Goal: Check status: Check status

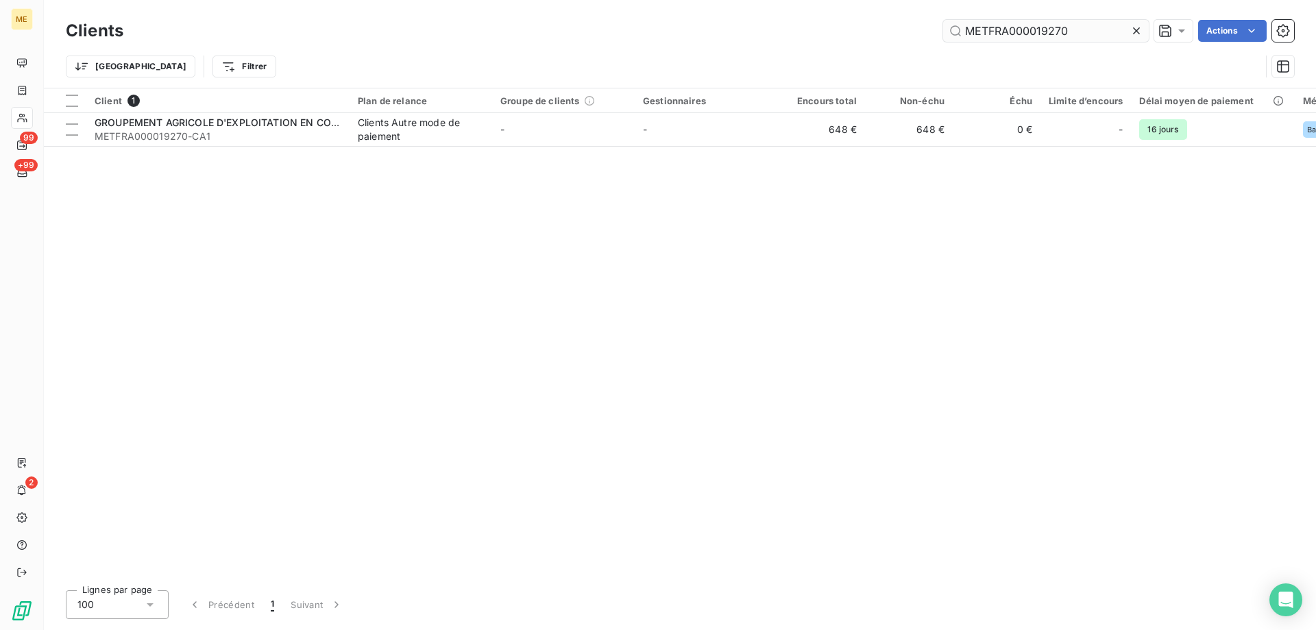
click at [1041, 24] on input "METFRA000019270" at bounding box center [1046, 31] width 206 height 22
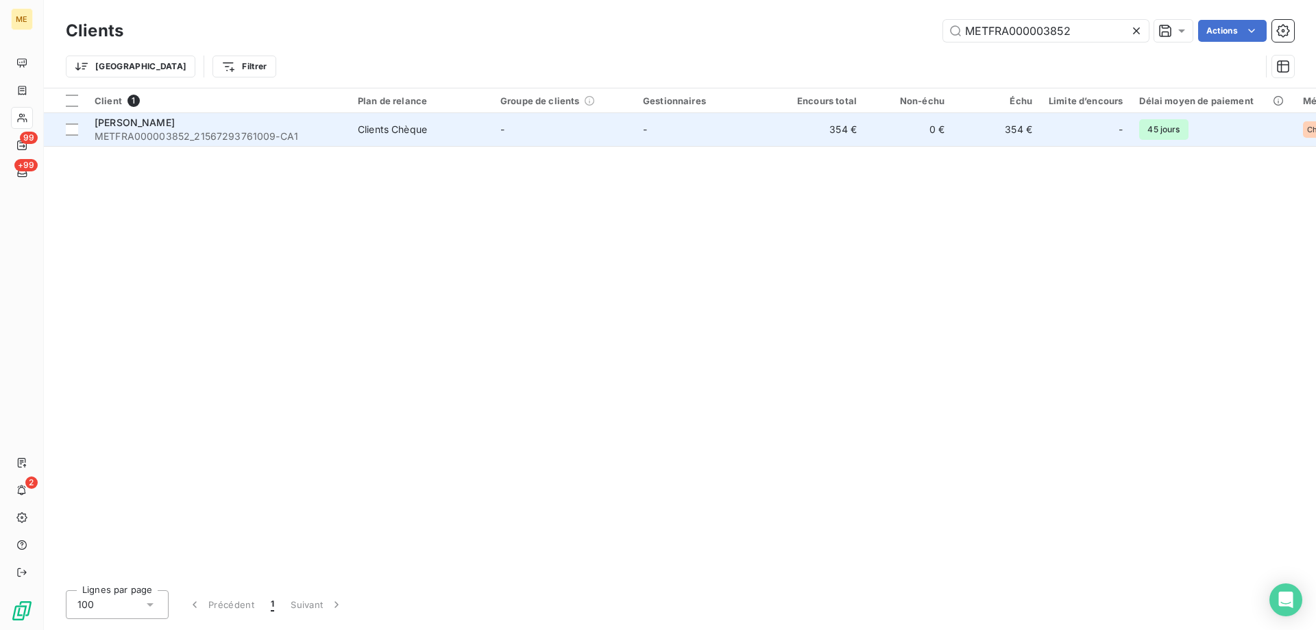
type input "METFRA000003852"
click at [144, 134] on span "METFRA000003852_21567293761009-CA1" at bounding box center [218, 137] width 247 height 14
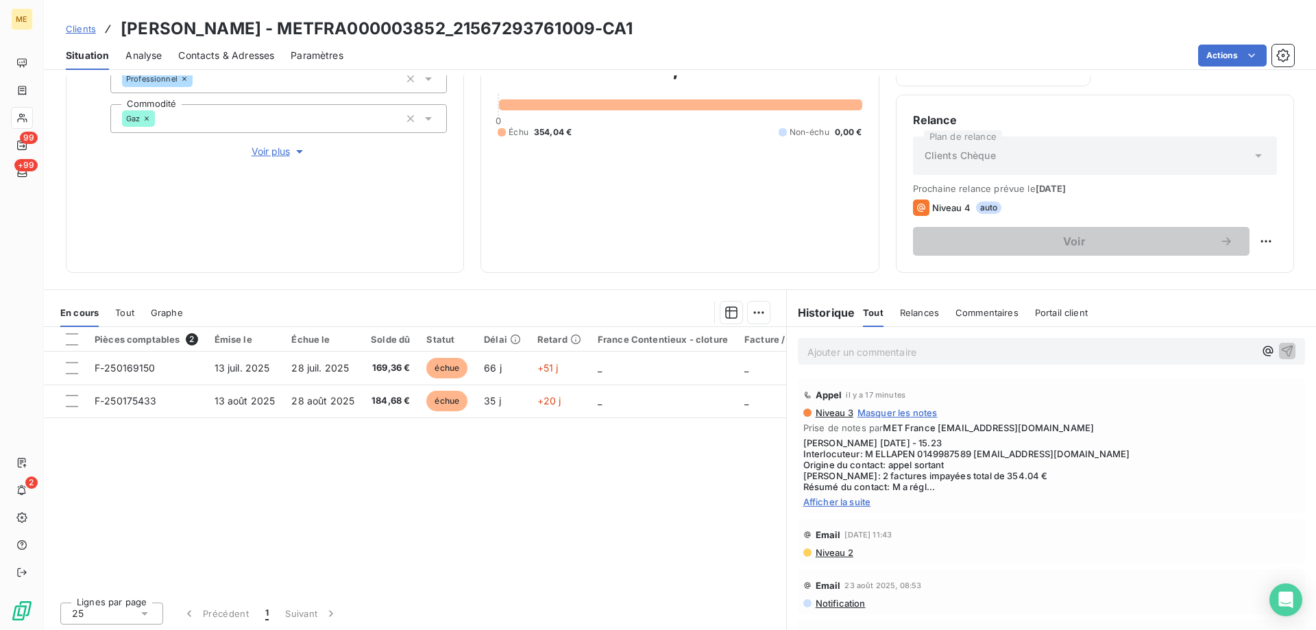
scroll to position [183, 0]
click at [851, 495] on span "Afficher la suite" at bounding box center [1051, 499] width 496 height 11
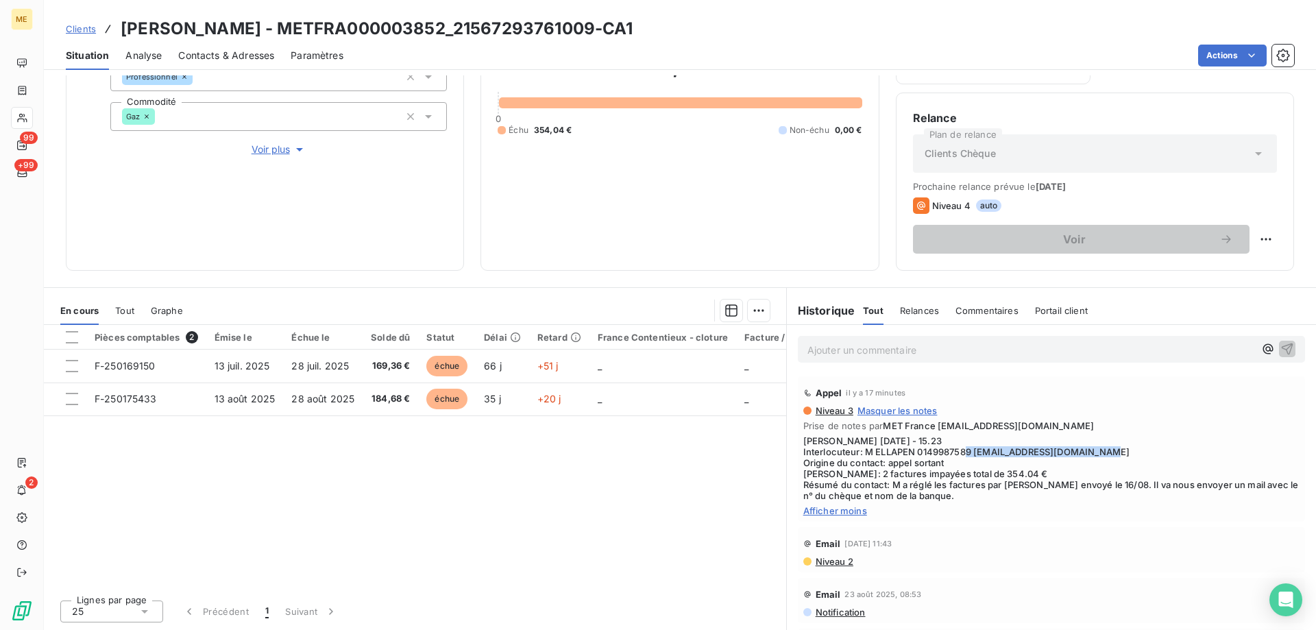
copy span "[EMAIL_ADDRESS][DOMAIN_NAME]"
drag, startPoint x: 1142, startPoint y: 449, endPoint x: 971, endPoint y: 448, distance: 171.4
click at [971, 448] on span "[PERSON_NAME] [DATE] - 15.23 Interlocuteur: M ELLAPEN 0149987589 [EMAIL_ADDRESS…" at bounding box center [1051, 468] width 496 height 66
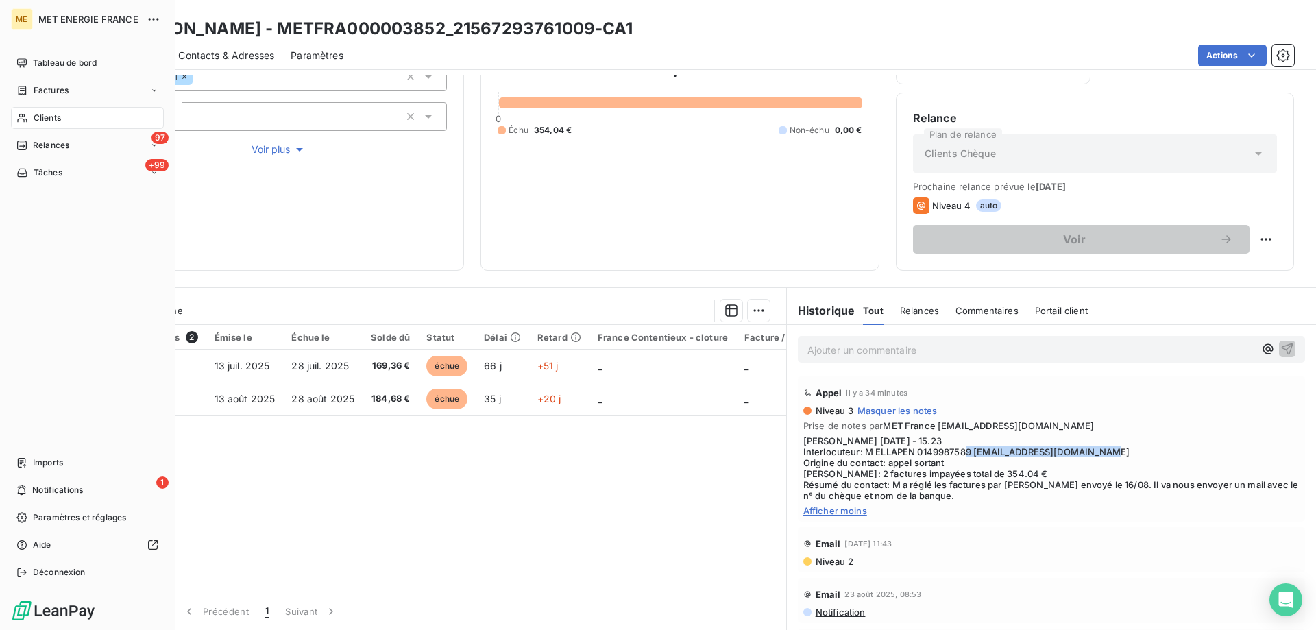
click at [51, 116] on span "Clients" at bounding box center [47, 118] width 27 height 12
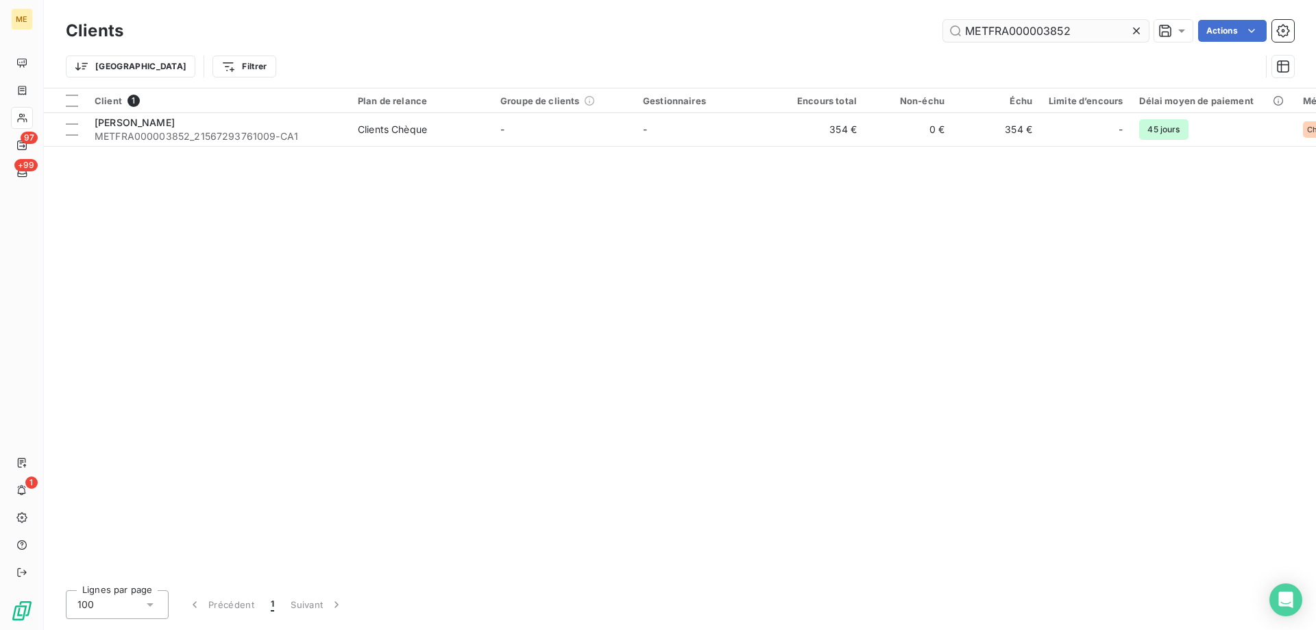
click at [1002, 35] on input "METFRA000003852" at bounding box center [1046, 31] width 206 height 22
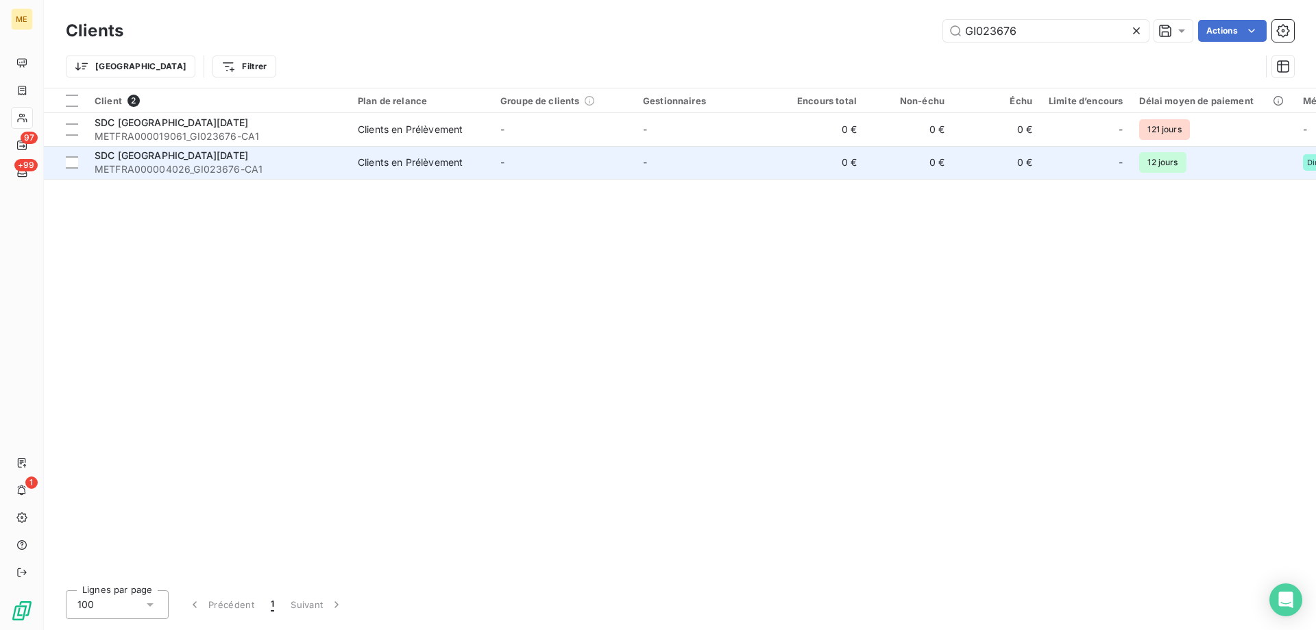
type input "GI023676"
click at [222, 166] on span "METFRA000004026_GI023676-CA1" at bounding box center [218, 169] width 247 height 14
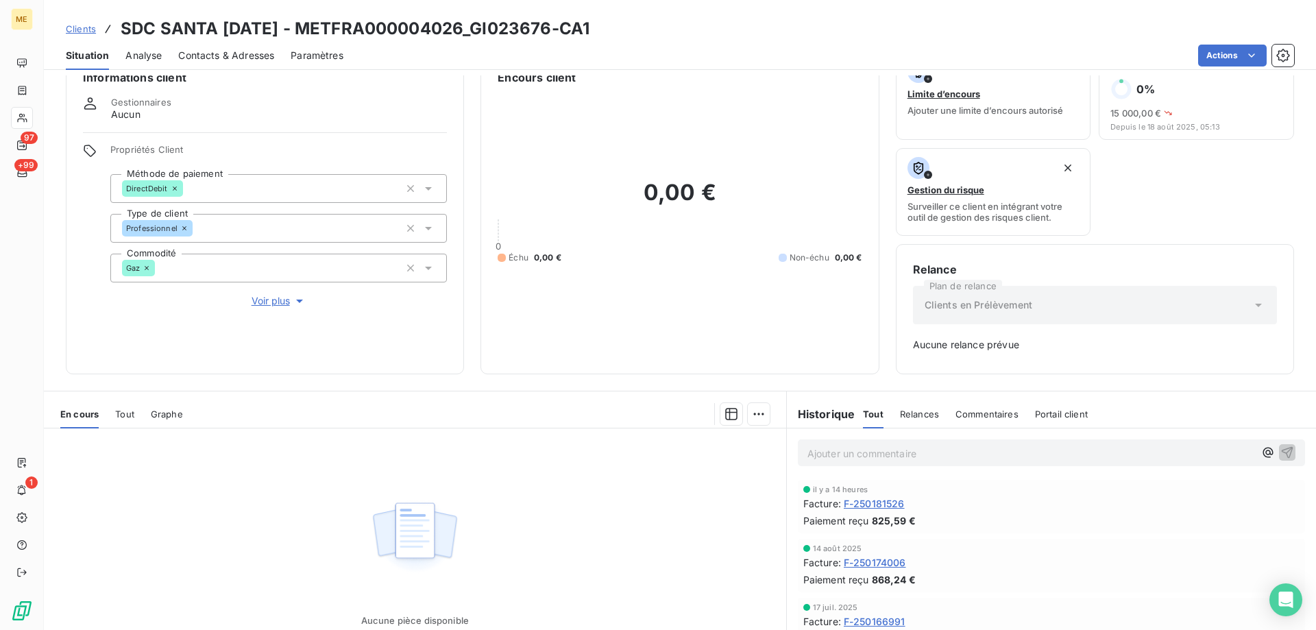
scroll to position [69, 0]
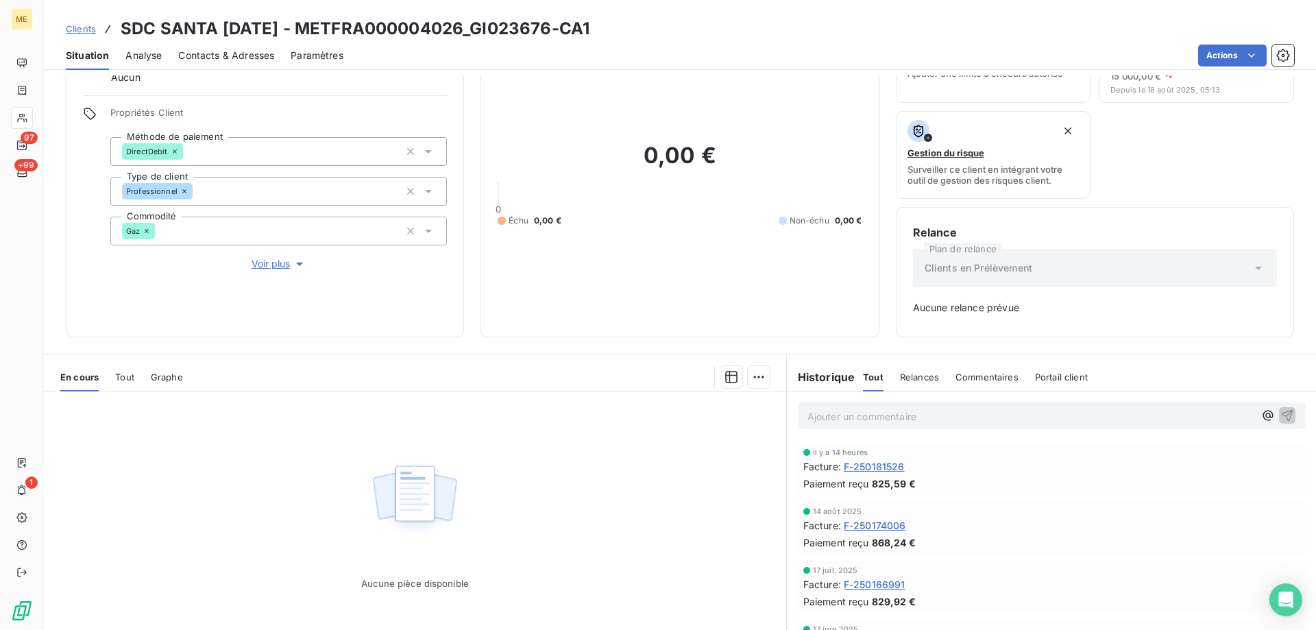
click at [882, 466] on span "F-250181526" at bounding box center [874, 466] width 61 height 14
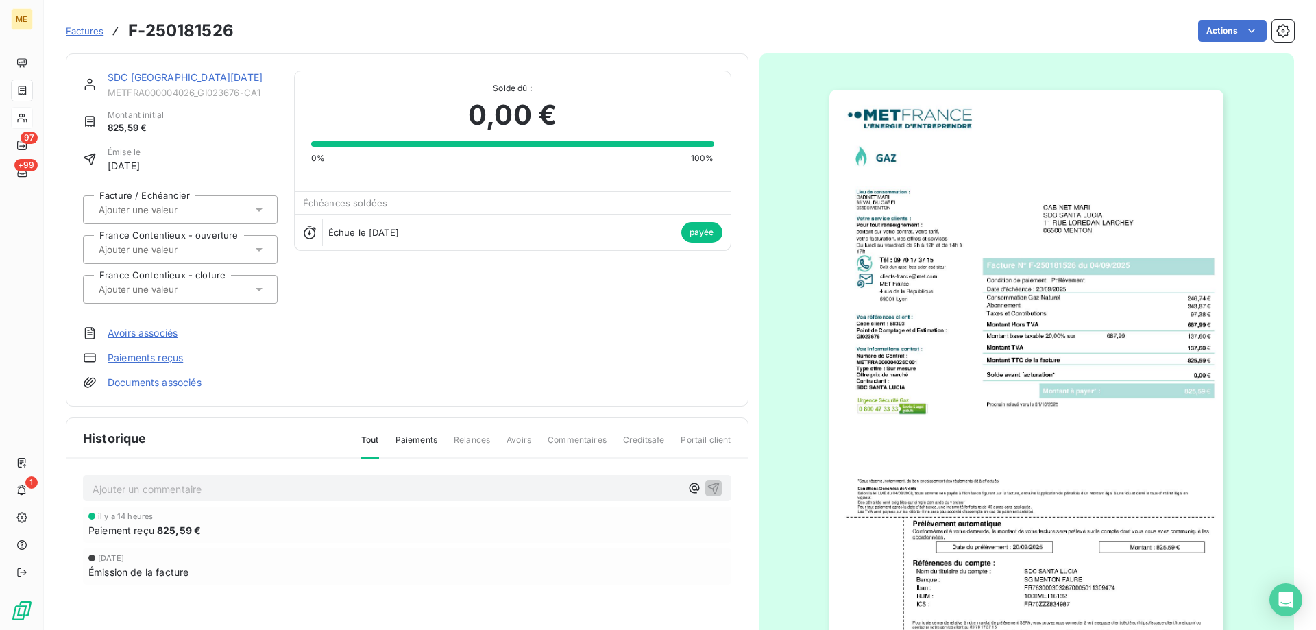
click at [156, 79] on link "SDC [GEOGRAPHIC_DATA][DATE]" at bounding box center [185, 77] width 155 height 12
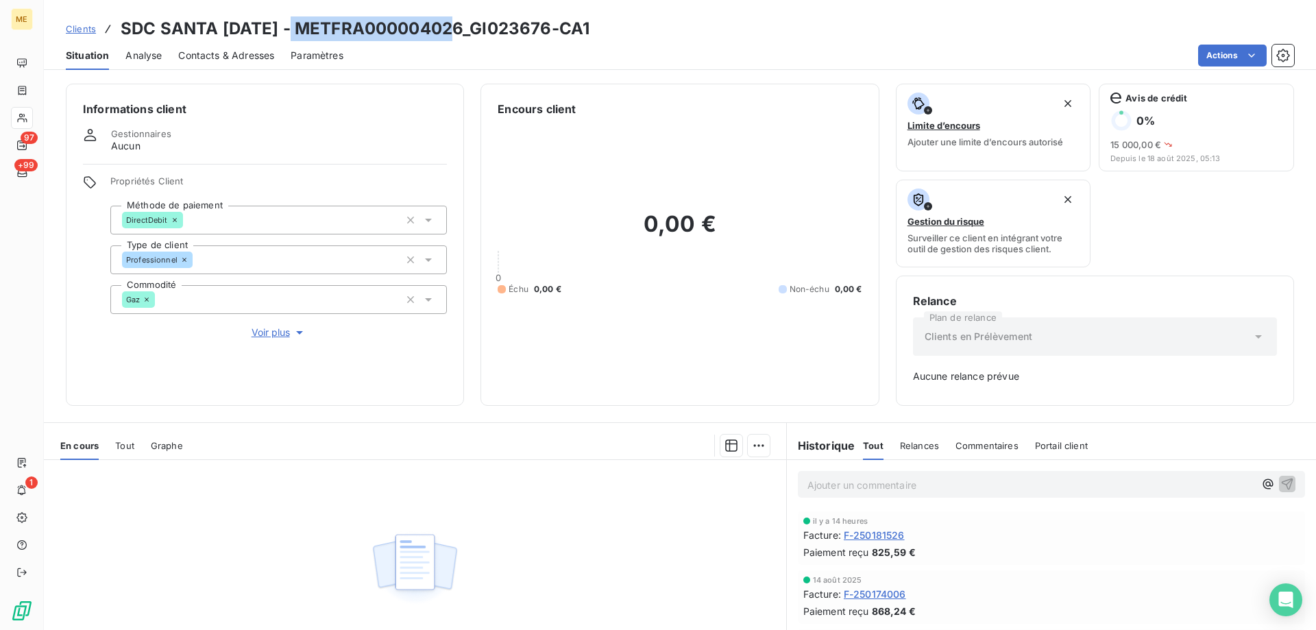
copy h3 "METFRA000004026"
drag, startPoint x: 287, startPoint y: 24, endPoint x: 458, endPoint y: 27, distance: 170.7
click at [458, 27] on h3 "SDC SANTA [DATE] - METFRA000004026_GI023676-CA1" at bounding box center [355, 28] width 469 height 25
